Goal: Information Seeking & Learning: Learn about a topic

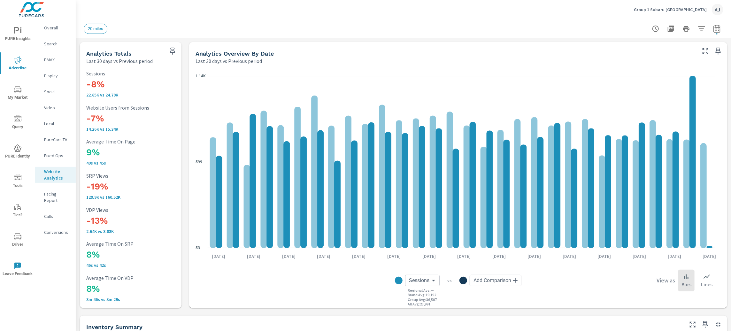
scroll to position [27, 0]
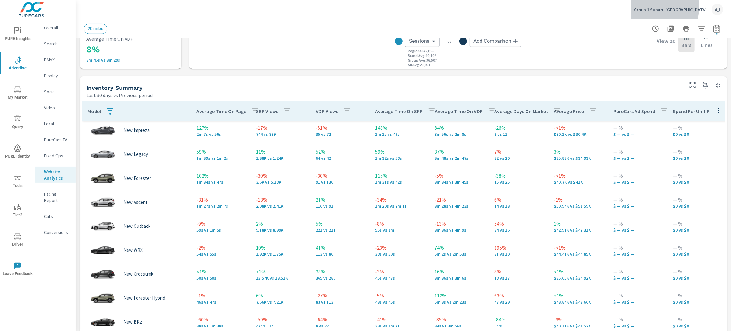
click at [683, 7] on p "Group 1 Subaru [GEOGRAPHIC_DATA]" at bounding box center [670, 10] width 73 height 6
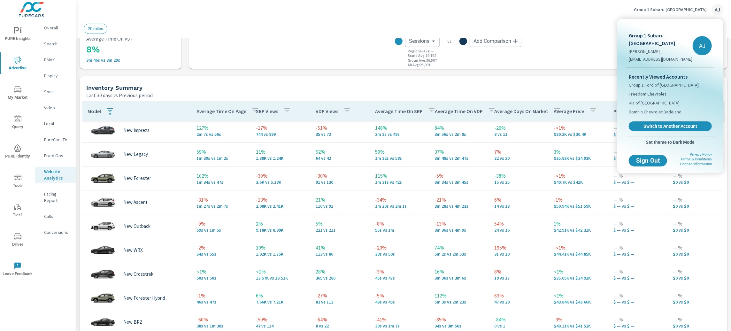
click at [567, 27] on div at bounding box center [365, 165] width 731 height 331
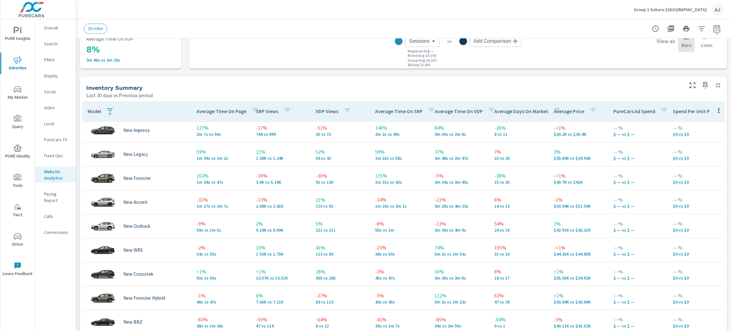
click at [321, 72] on div "Analytics Totals Last 30 days vs Previous period -8% 22.85K vs 24.78K Sessions …" at bounding box center [403, 312] width 655 height 1026
click at [47, 174] on p "Website Analytics" at bounding box center [57, 174] width 27 height 13
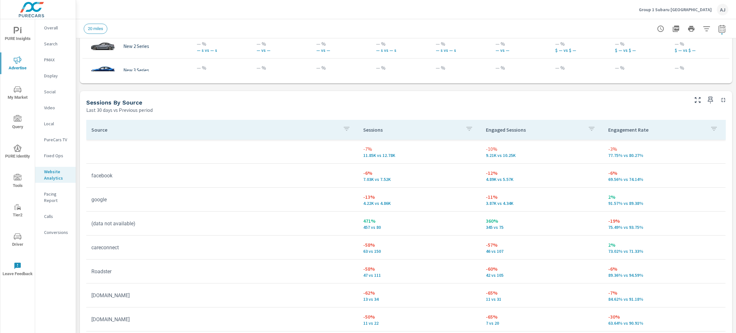
scroll to position [443, 0]
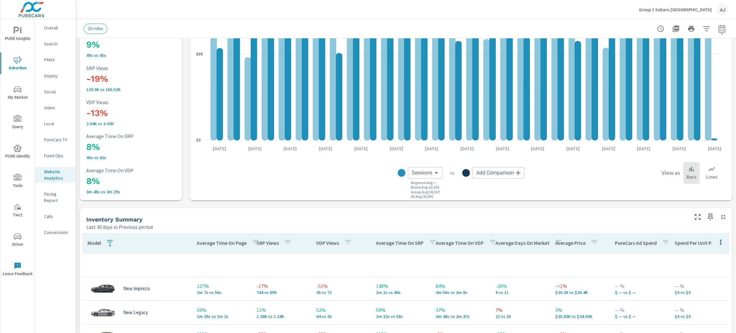
scroll to position [204, 0]
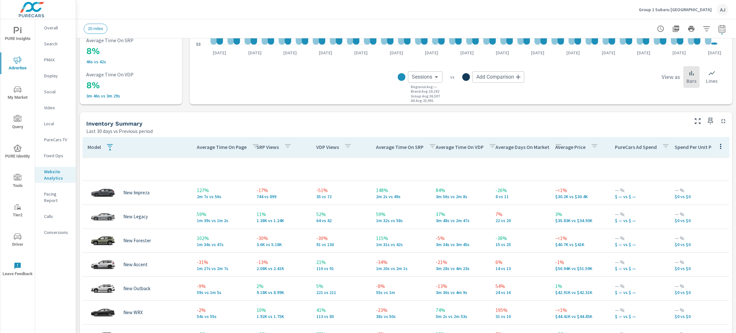
click at [230, 149] on p "Average Time On Page" at bounding box center [222, 147] width 50 height 6
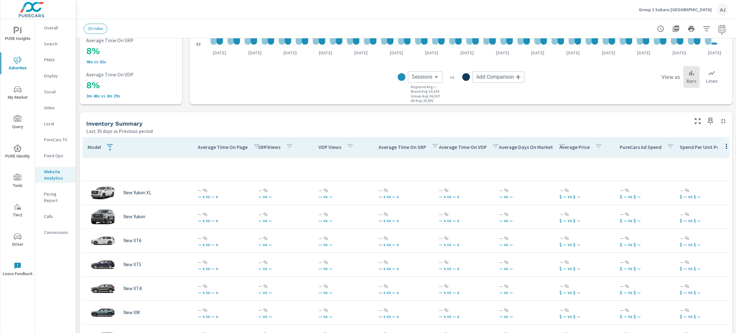
click at [230, 149] on p "Average Time On Page" at bounding box center [223, 147] width 50 height 6
click at [229, 147] on p "Average Time On Page" at bounding box center [223, 147] width 50 height 6
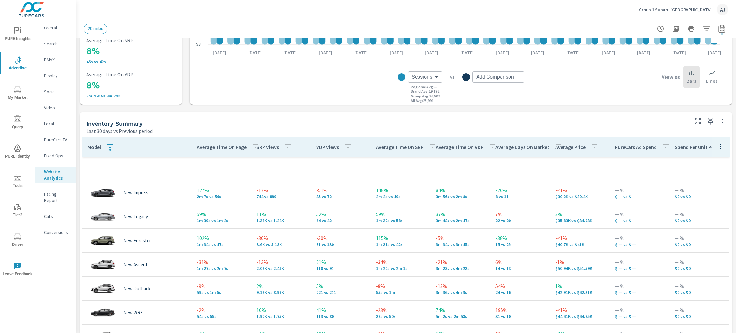
scroll to position [251, 0]
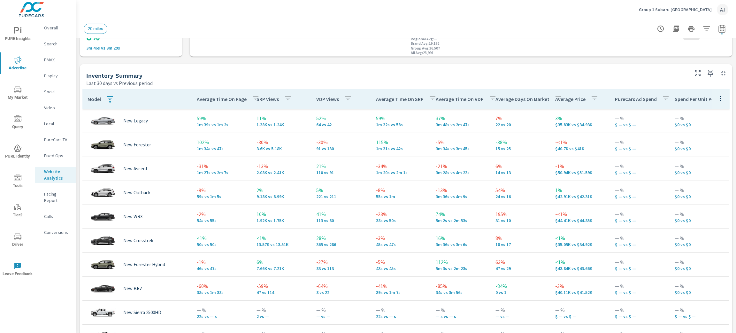
scroll to position [16, 0]
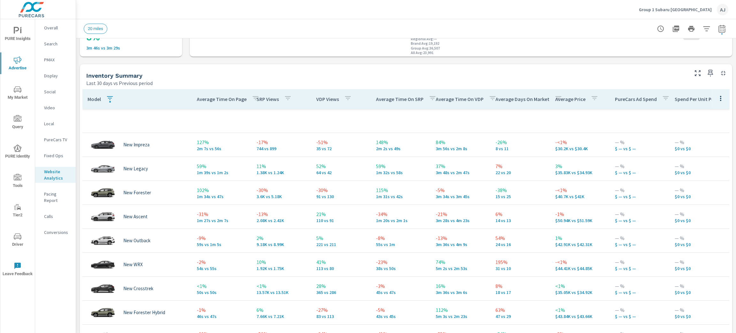
click at [327, 95] on div "VDP Views" at bounding box center [335, 99] width 38 height 15
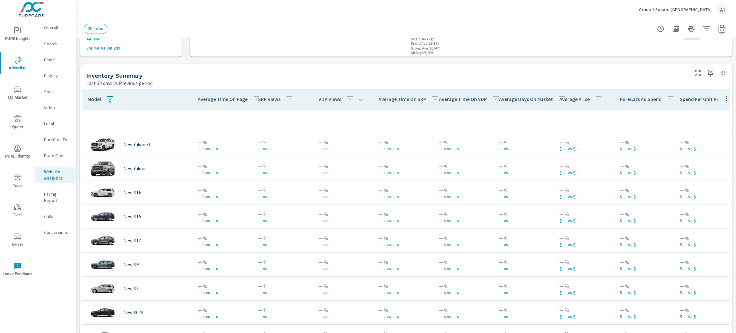
click at [327, 95] on div "VDP Views" at bounding box center [342, 99] width 46 height 15
click at [327, 97] on p "VDP Views" at bounding box center [330, 99] width 23 height 6
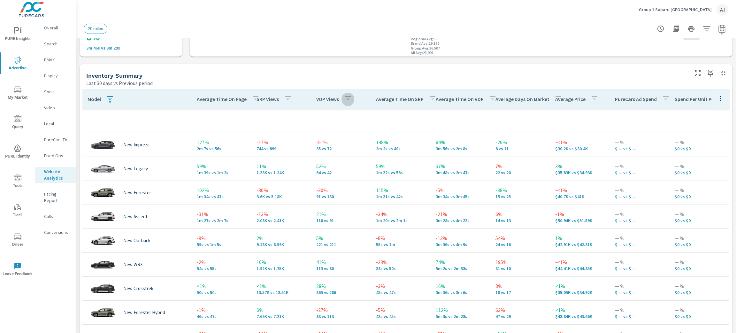
click at [345, 97] on icon "button" at bounding box center [348, 98] width 8 height 8
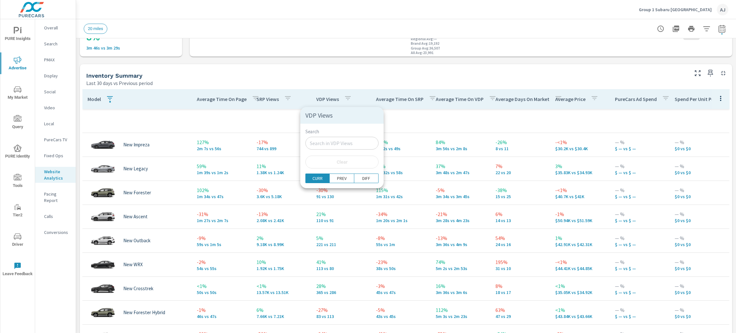
click at [349, 70] on div at bounding box center [368, 166] width 736 height 333
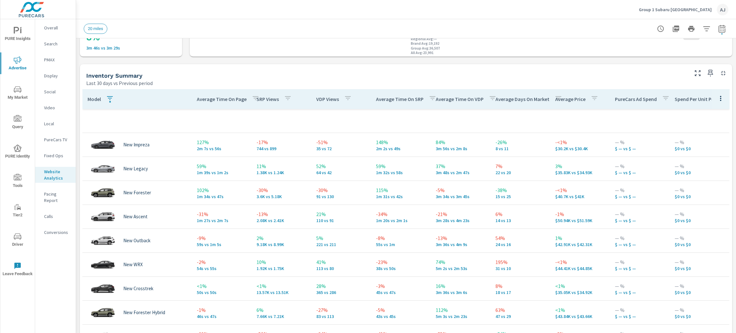
click at [354, 99] on th "VDP Views" at bounding box center [341, 99] width 60 height 20
